Goal: Check status: Check status

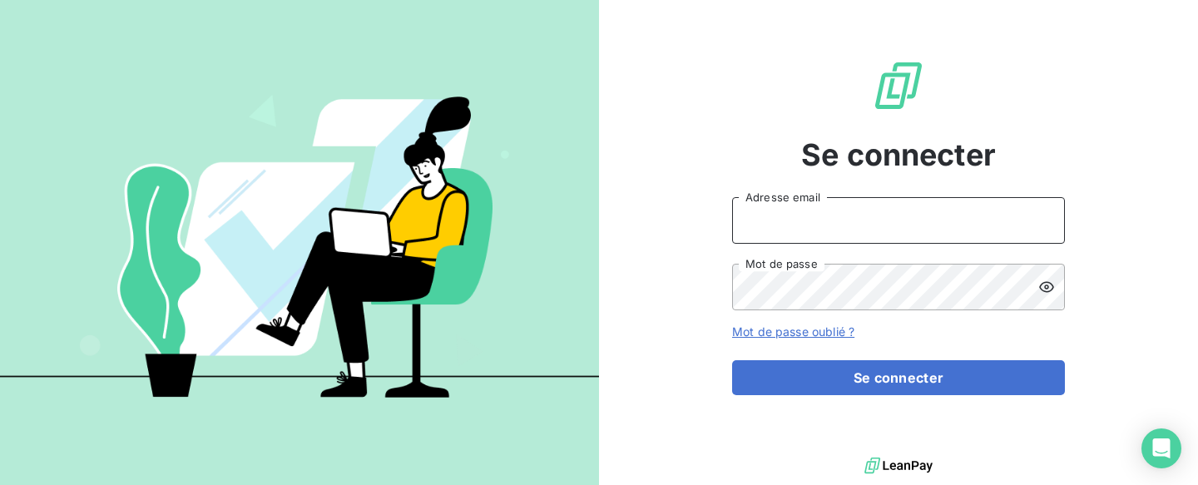
click at [940, 226] on input "Adresse email" at bounding box center [898, 220] width 333 height 47
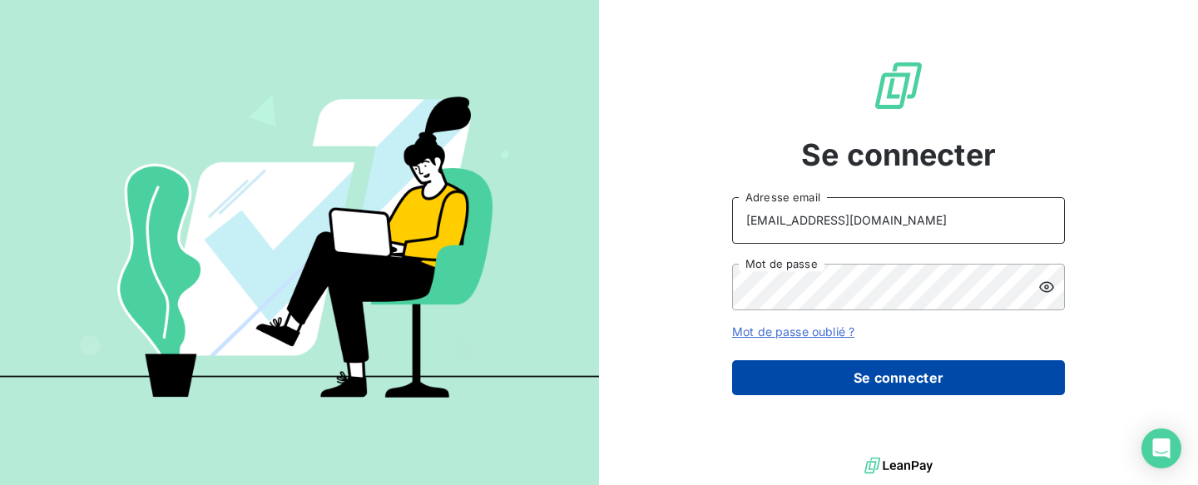
type input "[EMAIL_ADDRESS][DOMAIN_NAME]"
click at [880, 373] on button "Se connecter" at bounding box center [898, 377] width 333 height 35
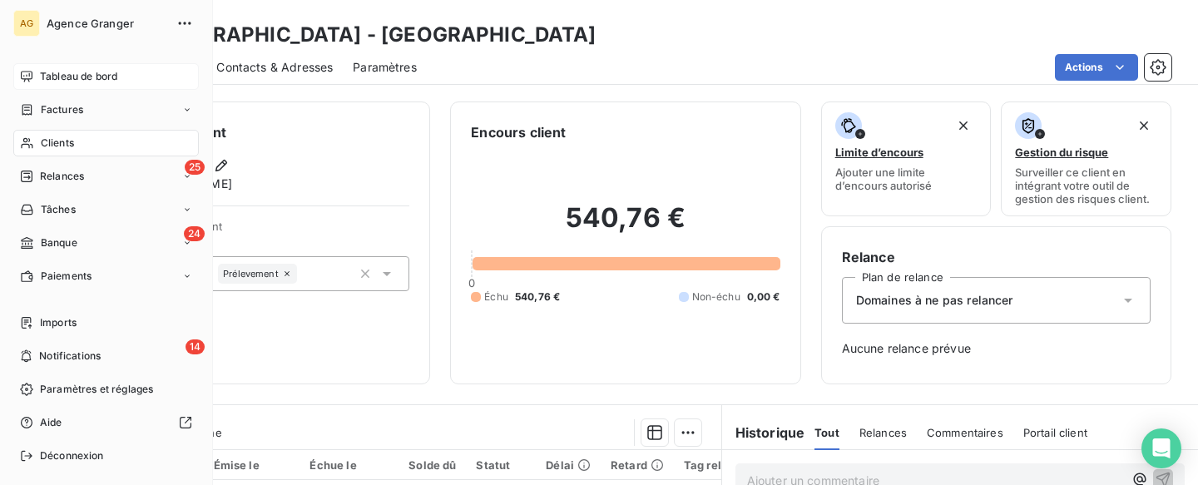
click at [49, 79] on span "Tableau de bord" at bounding box center [78, 76] width 77 height 15
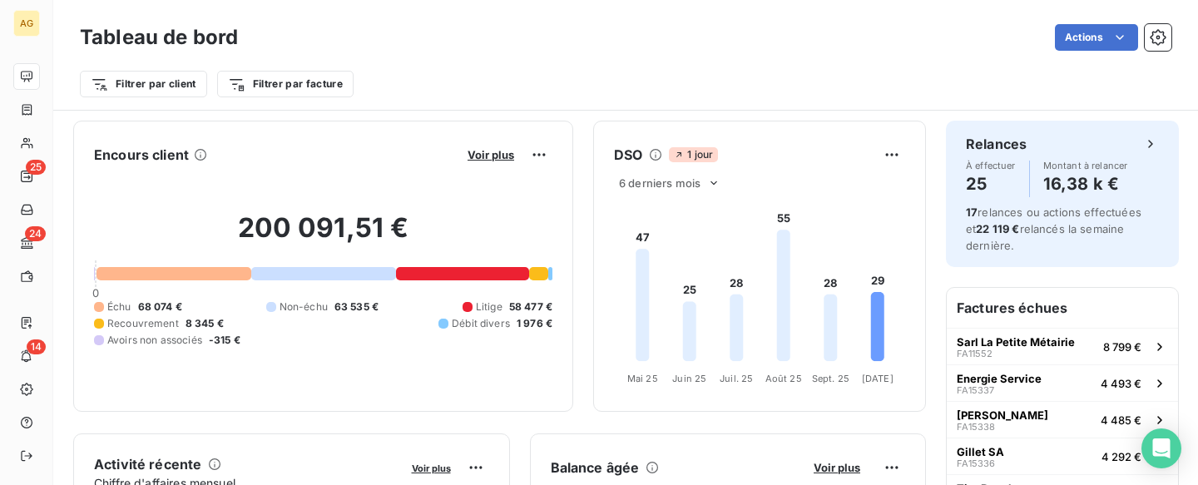
scroll to position [86, 0]
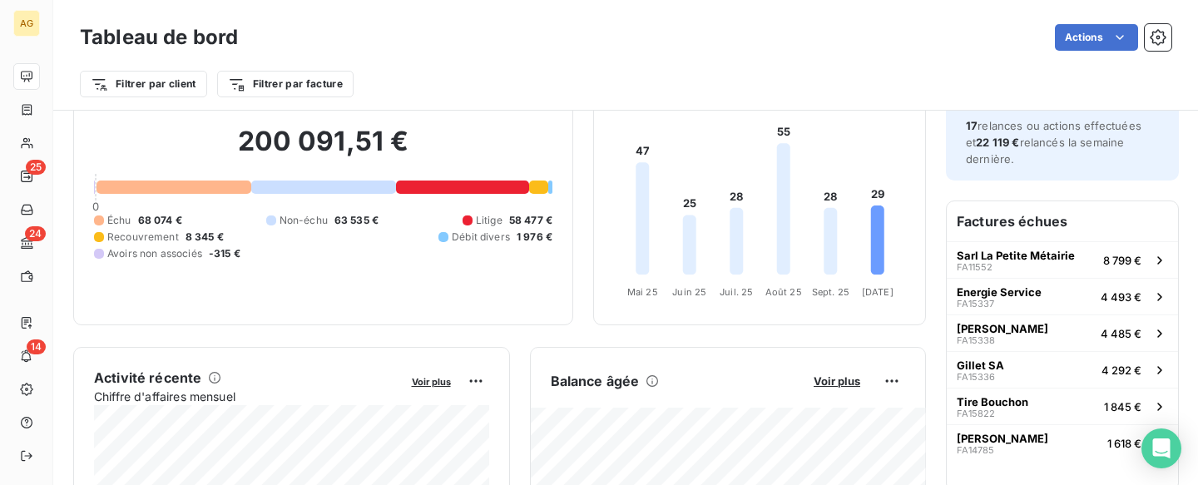
click at [216, 195] on div "200 091,51 € 0 Échu 68 074 € Non-échu 63 535 € Litige 58 477 € Recouvrement 8 3…" at bounding box center [323, 192] width 458 height 223
click at [217, 190] on div at bounding box center [173, 186] width 155 height 13
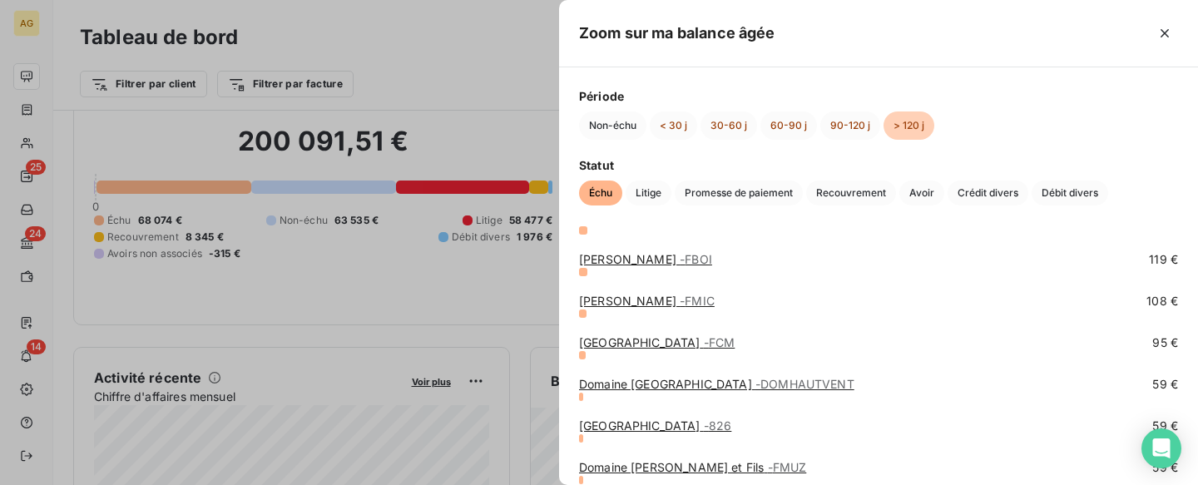
scroll to position [946, 0]
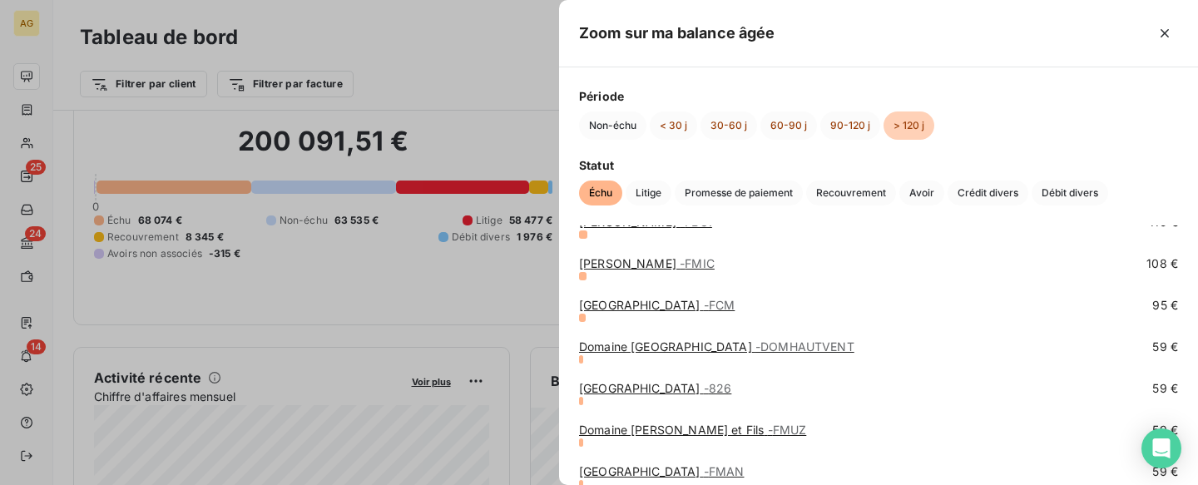
click at [696, 267] on span "- FMIC" at bounding box center [696, 263] width 35 height 14
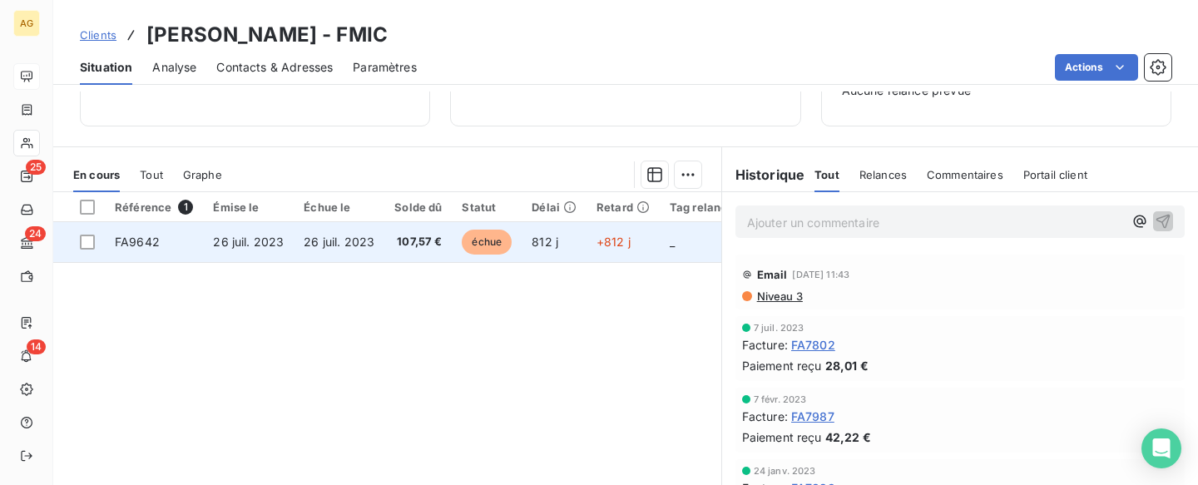
click at [146, 243] on span "FA9642" at bounding box center [137, 242] width 45 height 14
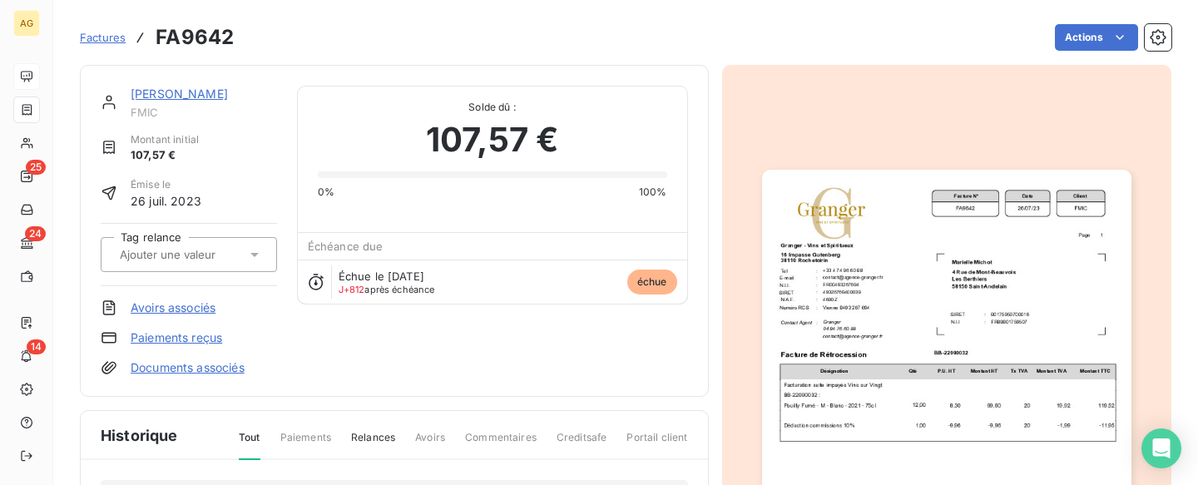
click at [1045, 302] on img "button" at bounding box center [946, 431] width 369 height 522
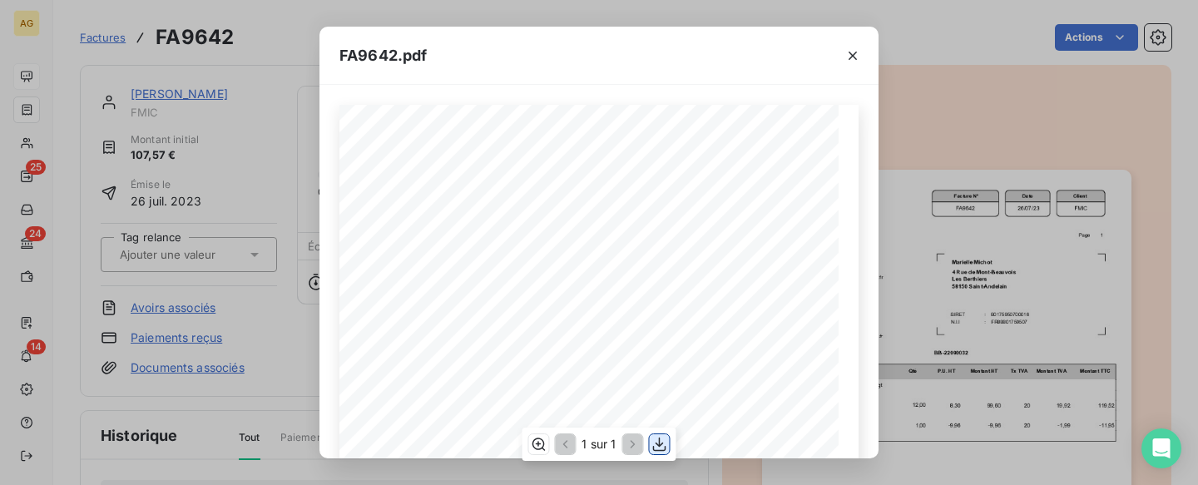
click at [655, 442] on icon "button" at bounding box center [659, 444] width 17 height 17
click at [857, 62] on icon "button" at bounding box center [852, 55] width 17 height 17
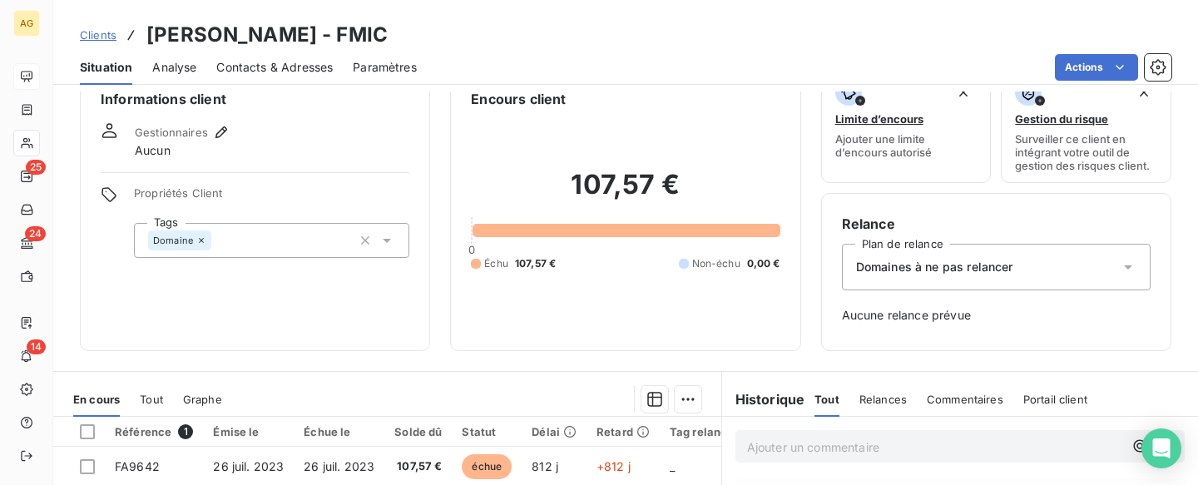
scroll to position [172, 0]
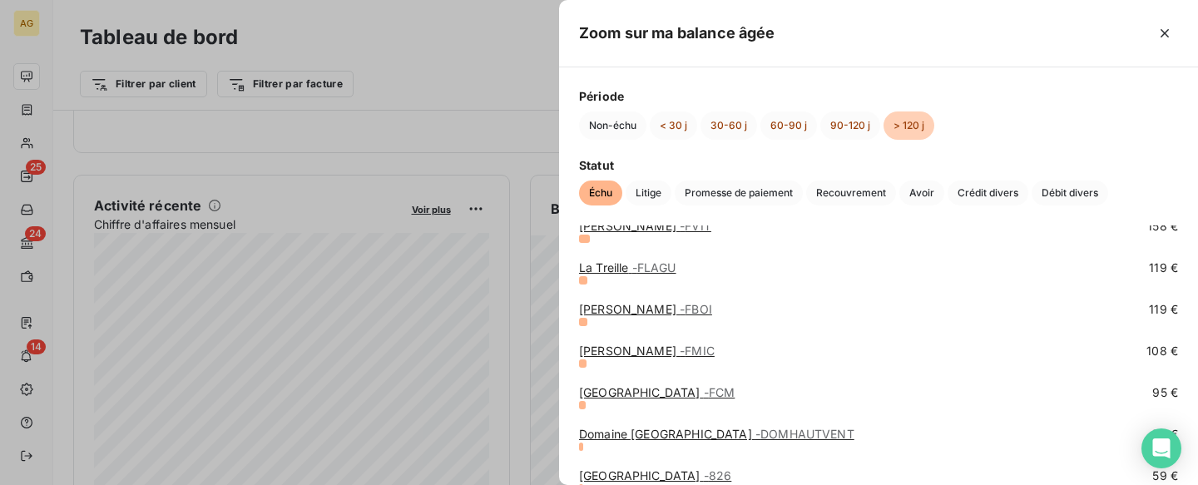
scroll to position [861, 0]
click at [661, 351] on link "[PERSON_NAME] - FMIC" at bounding box center [647, 349] width 136 height 14
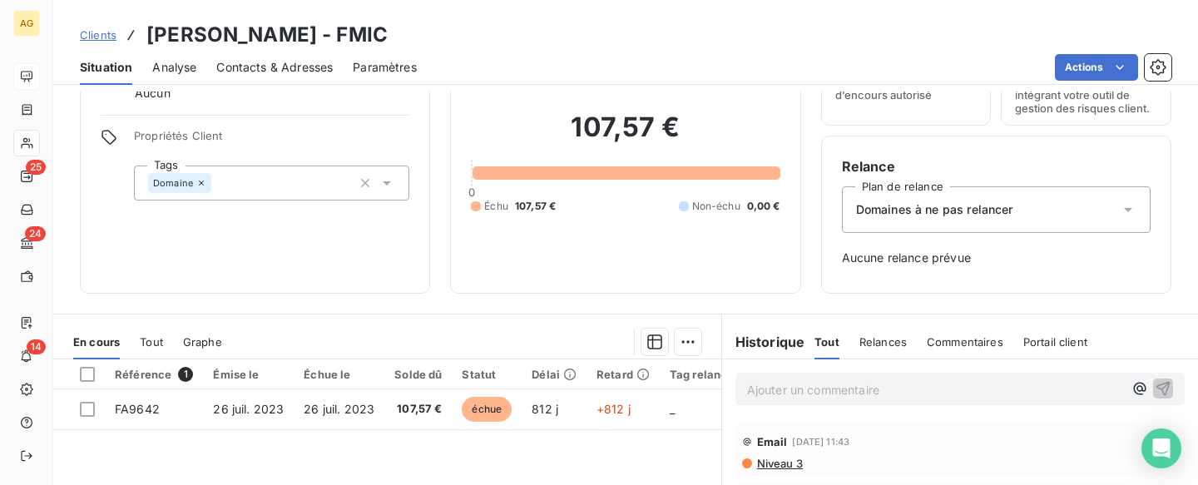
scroll to position [172, 0]
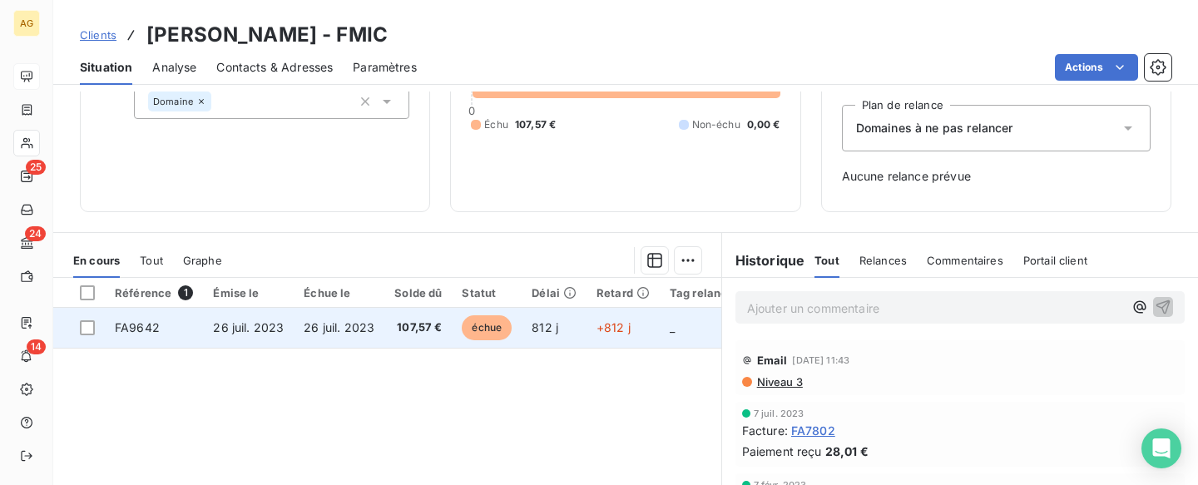
click at [84, 319] on td at bounding box center [79, 328] width 52 height 40
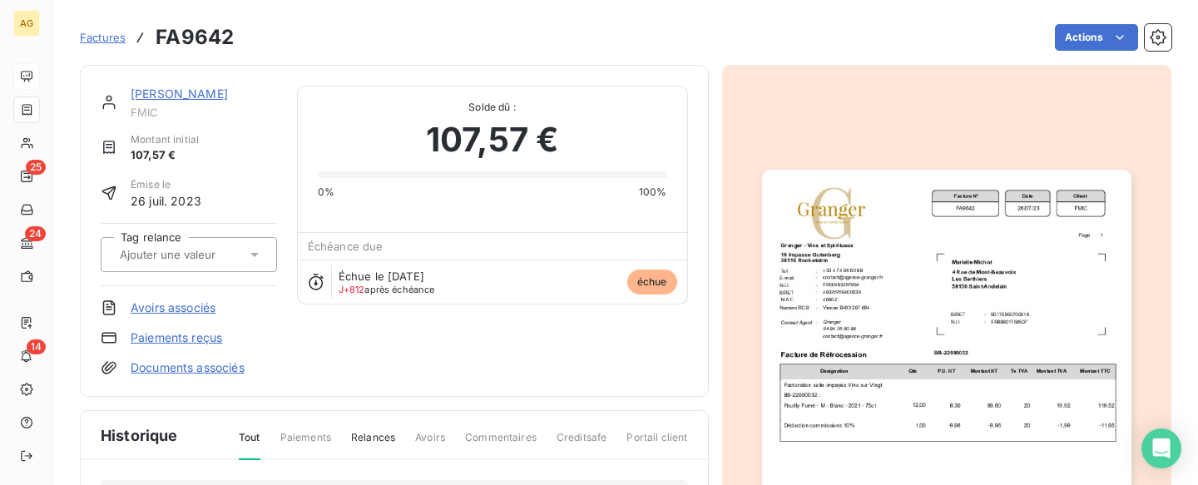
click at [1027, 301] on img "button" at bounding box center [946, 431] width 369 height 522
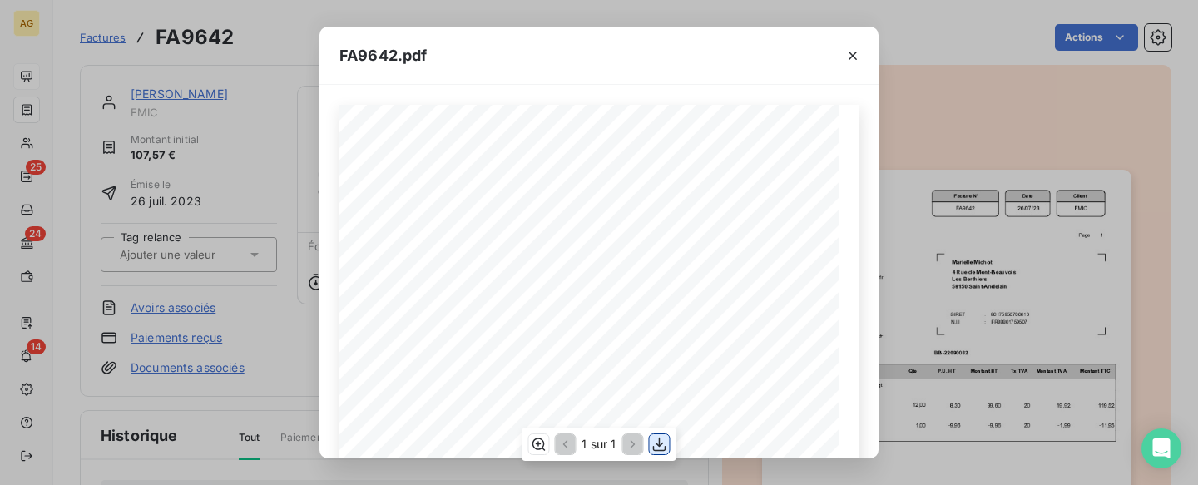
click at [655, 447] on icon "button" at bounding box center [659, 444] width 17 height 17
click at [844, 47] on button "button" at bounding box center [852, 55] width 27 height 27
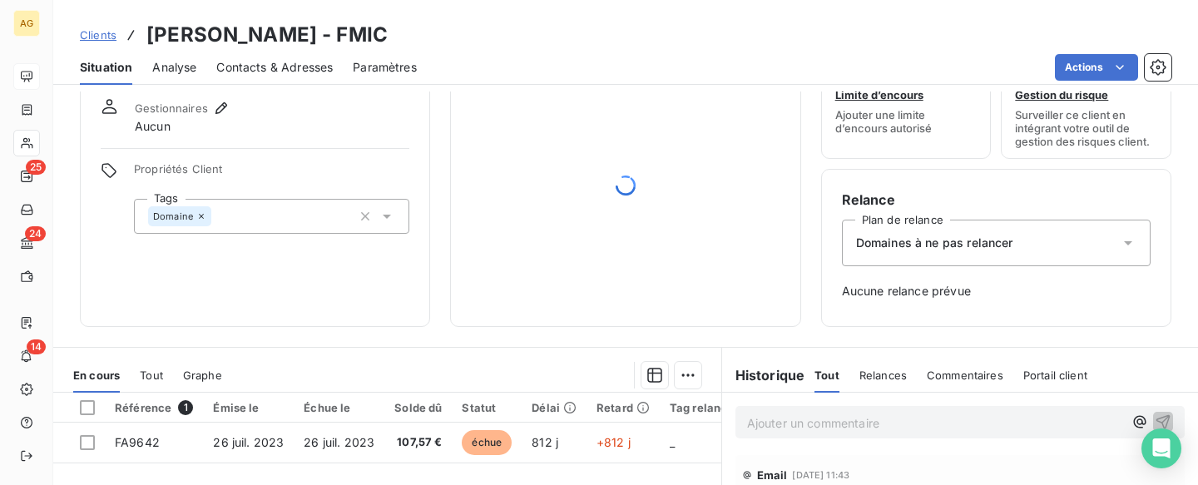
scroll to position [86, 0]
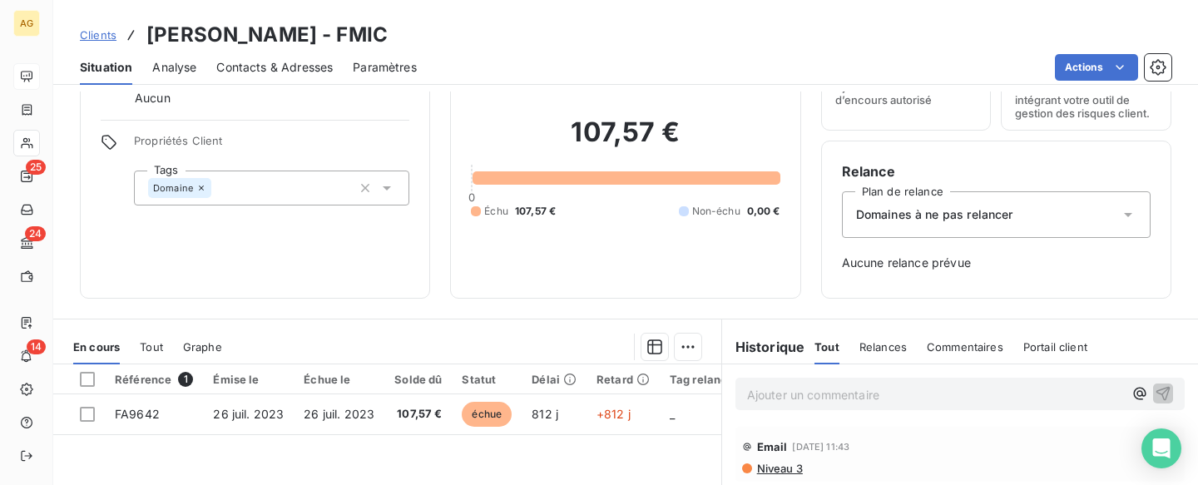
click at [685, 185] on div "107,57 € 0 Échu 107,57 € Non-échu 0,00 €" at bounding box center [625, 167] width 309 height 221
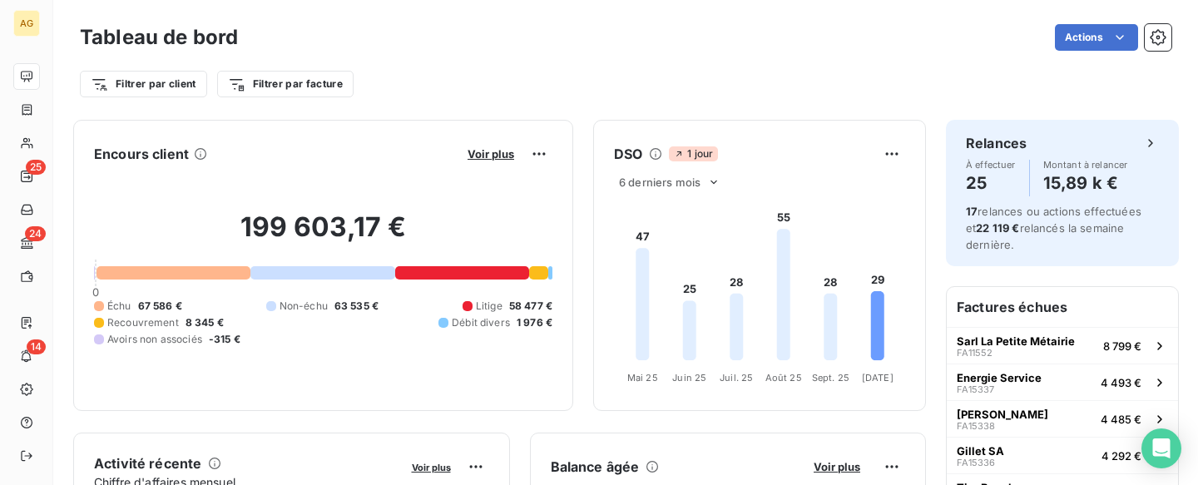
click at [194, 269] on div at bounding box center [173, 272] width 154 height 13
click at [181, 276] on div at bounding box center [173, 272] width 154 height 13
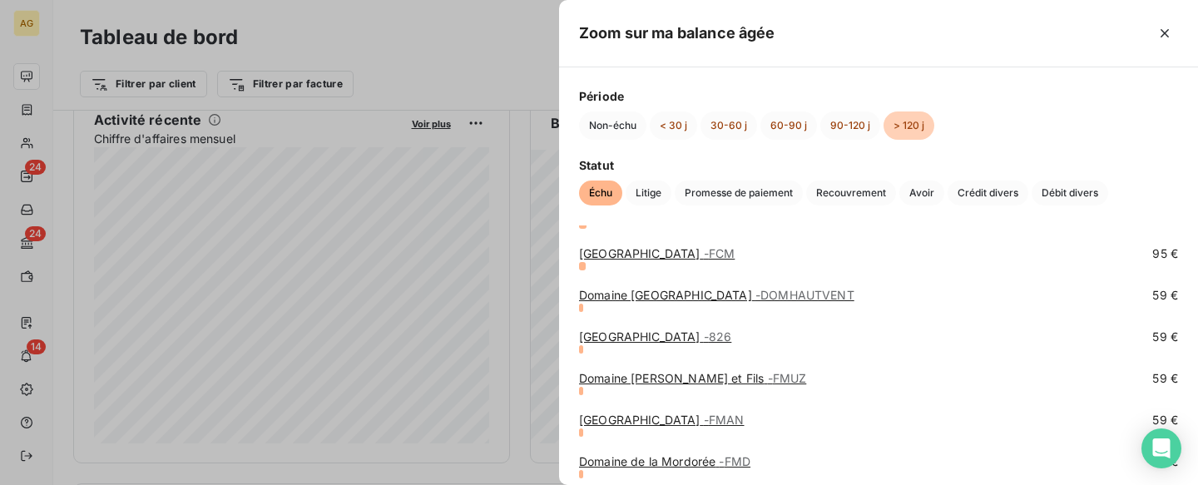
scroll to position [991, 0]
